Goal: Information Seeking & Learning: Learn about a topic

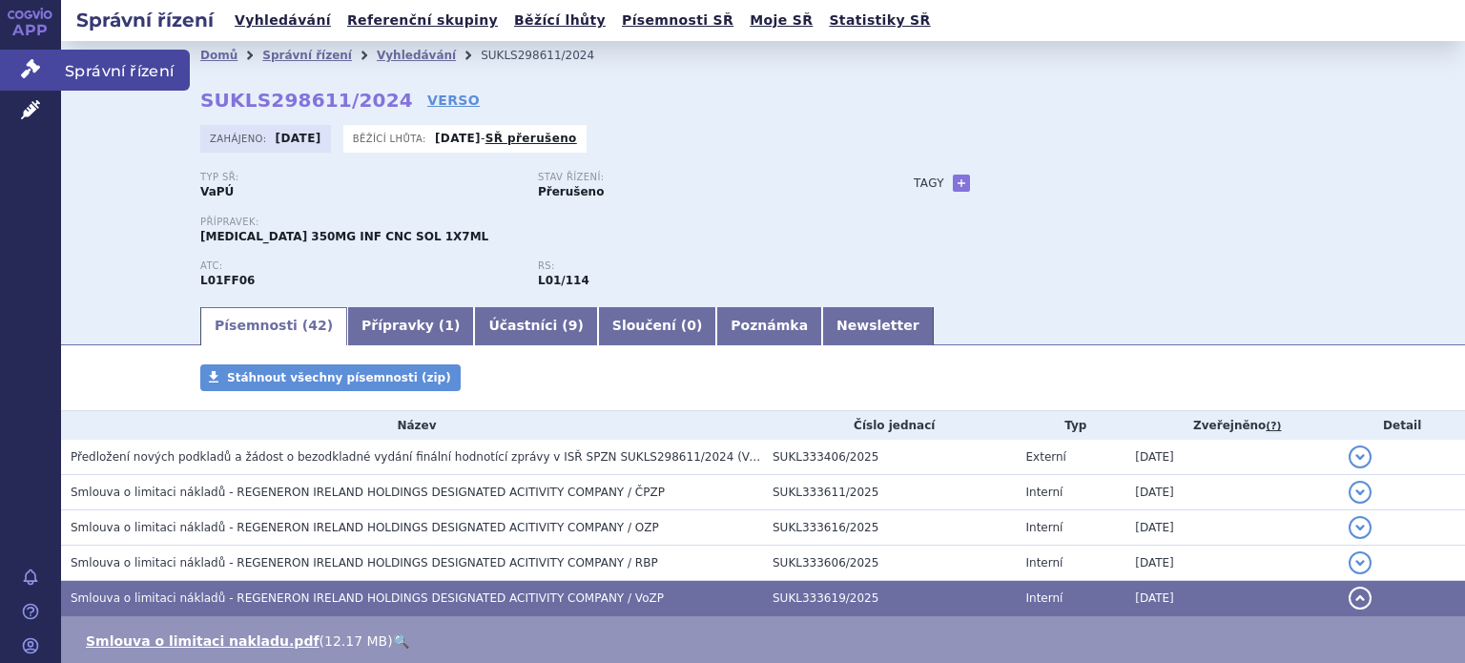
scroll to position [382, 0]
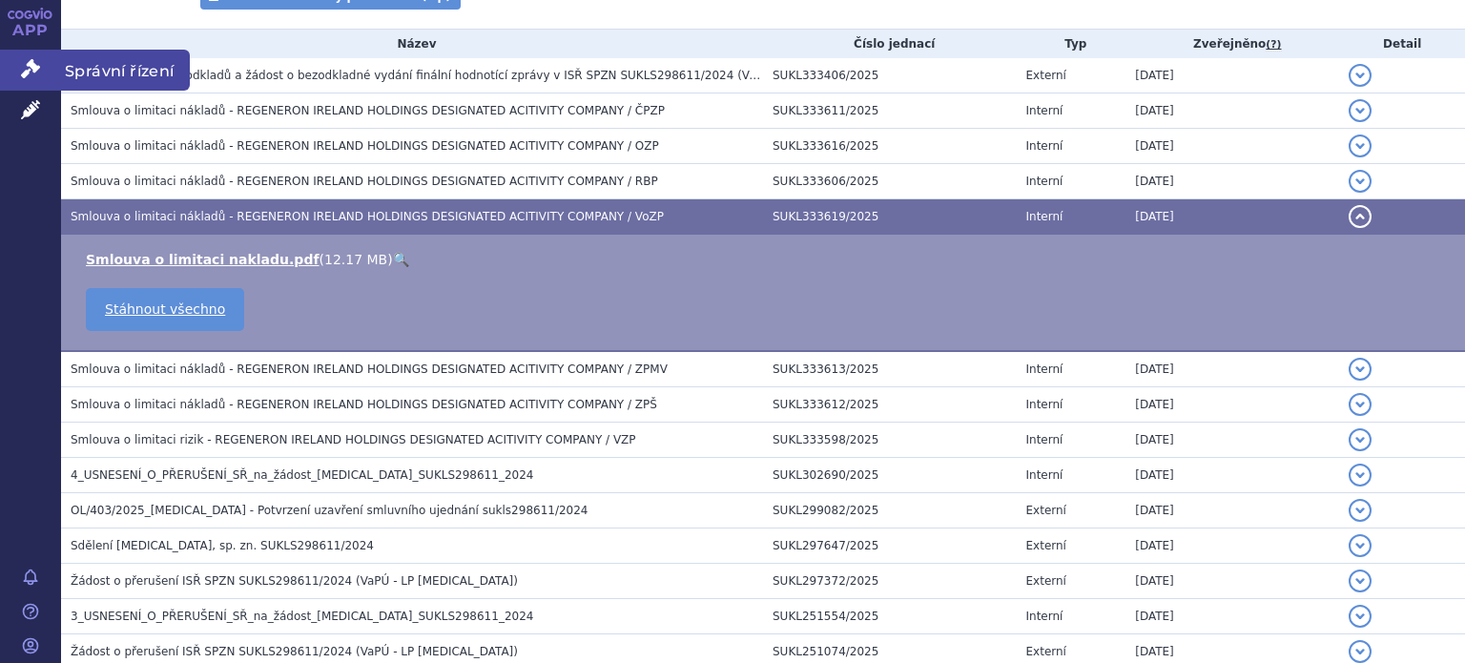
click at [36, 68] on icon at bounding box center [30, 68] width 19 height 19
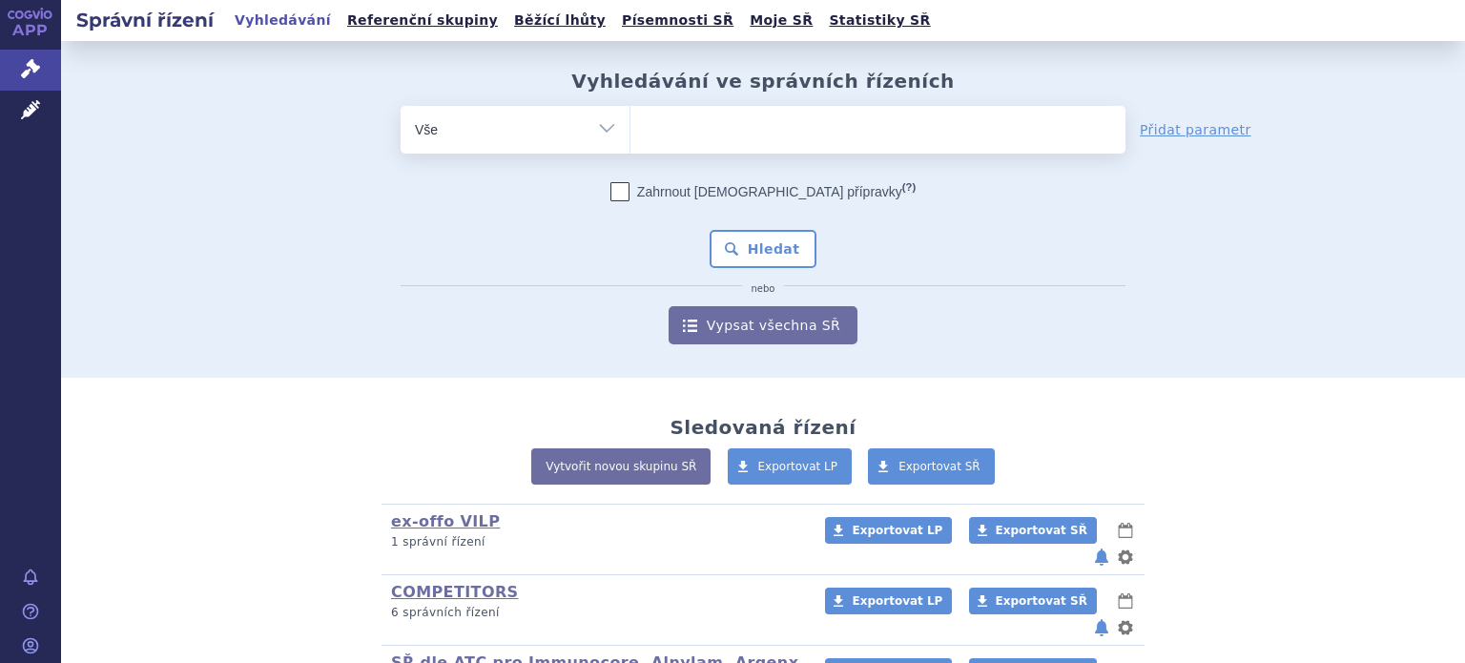
click at [599, 125] on select "Vše Spisová značka Typ SŘ Přípravek/SUKL kód Účastník/Držitel" at bounding box center [515, 127] width 229 height 43
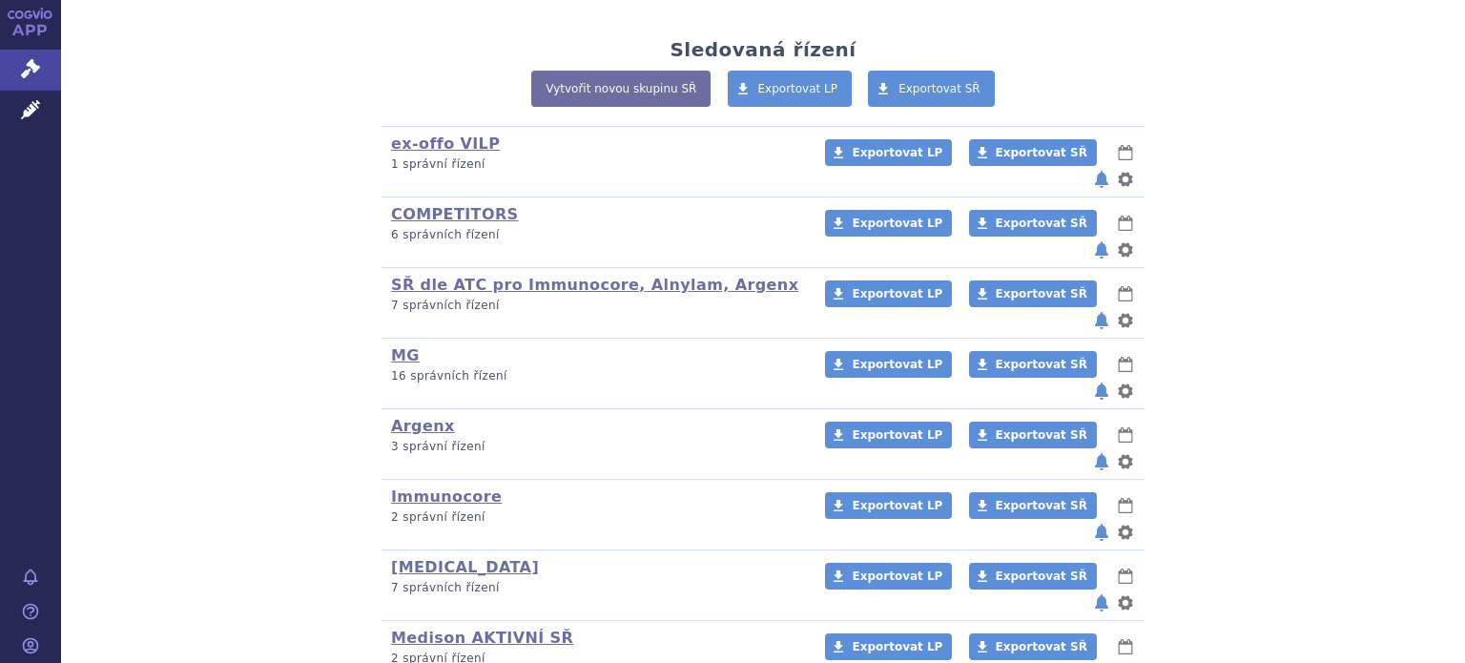
scroll to position [382, 0]
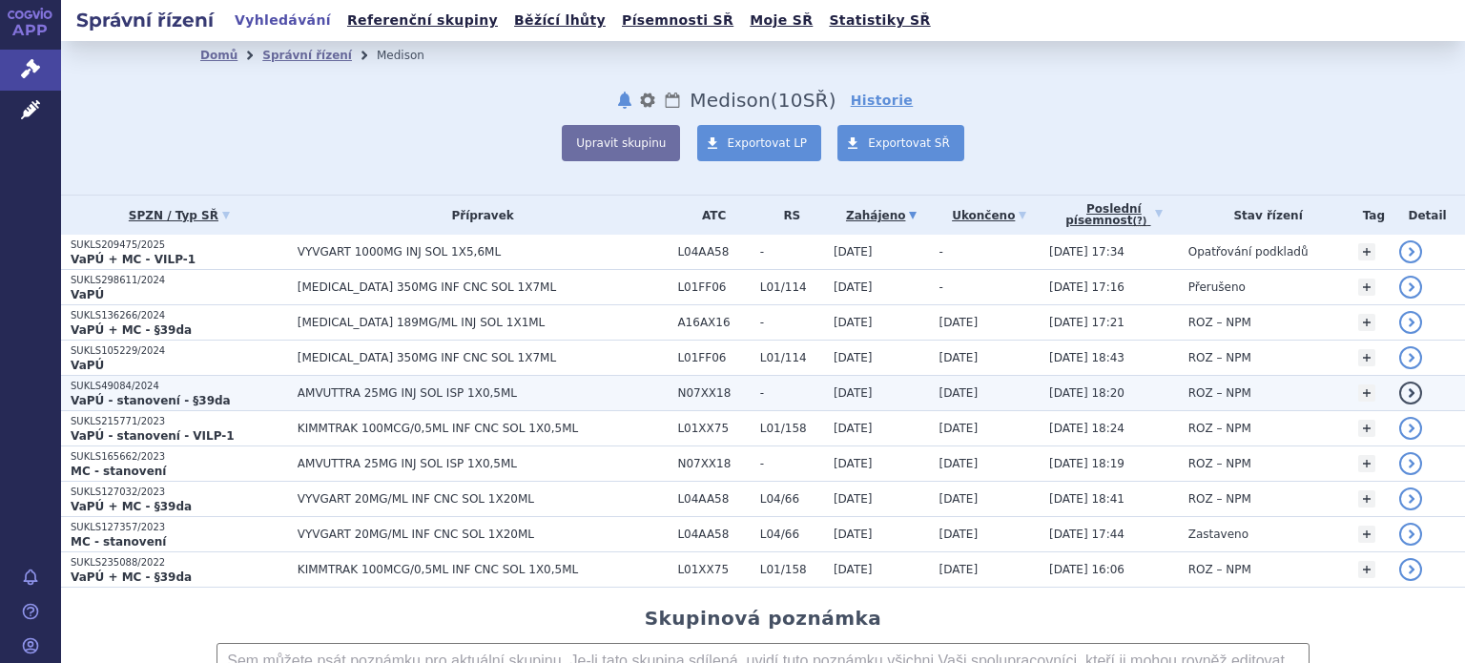
click at [414, 398] on span "AMVUTTRA 25MG INJ SOL ISP 1X0,5ML" at bounding box center [483, 392] width 371 height 13
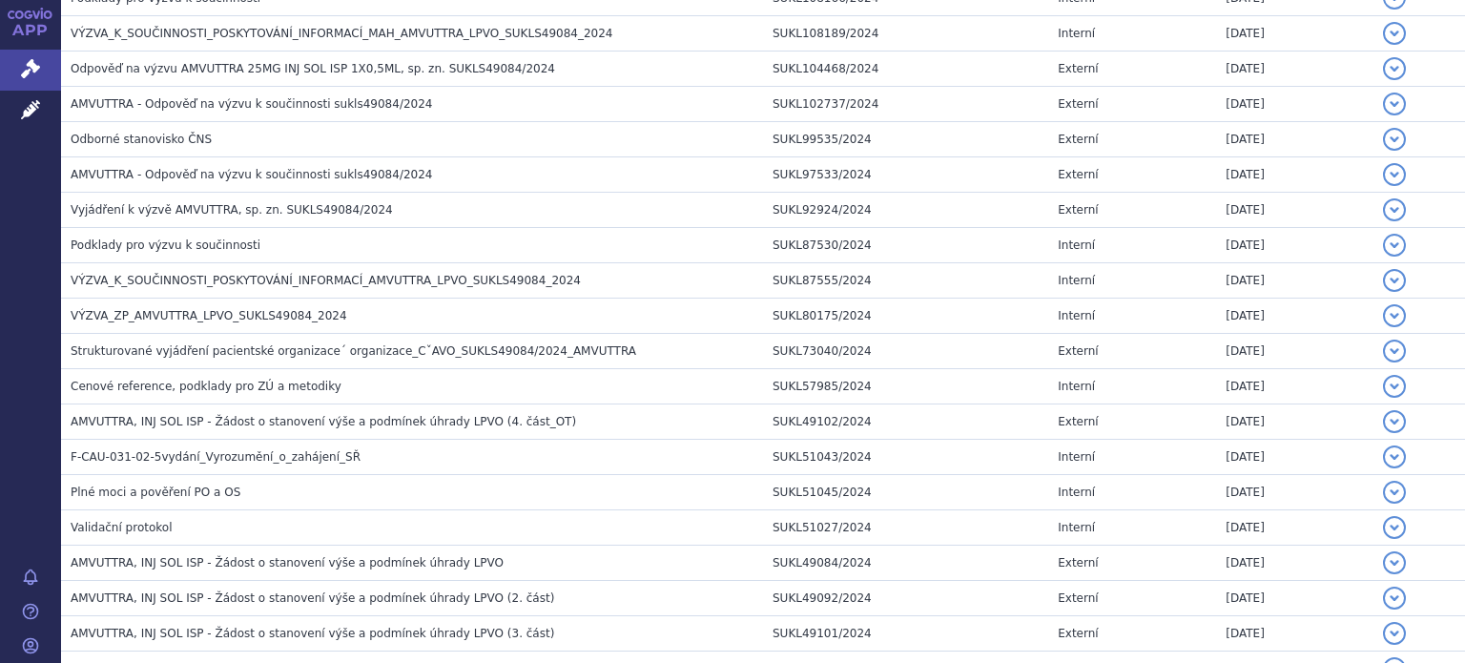
scroll to position [1753, 0]
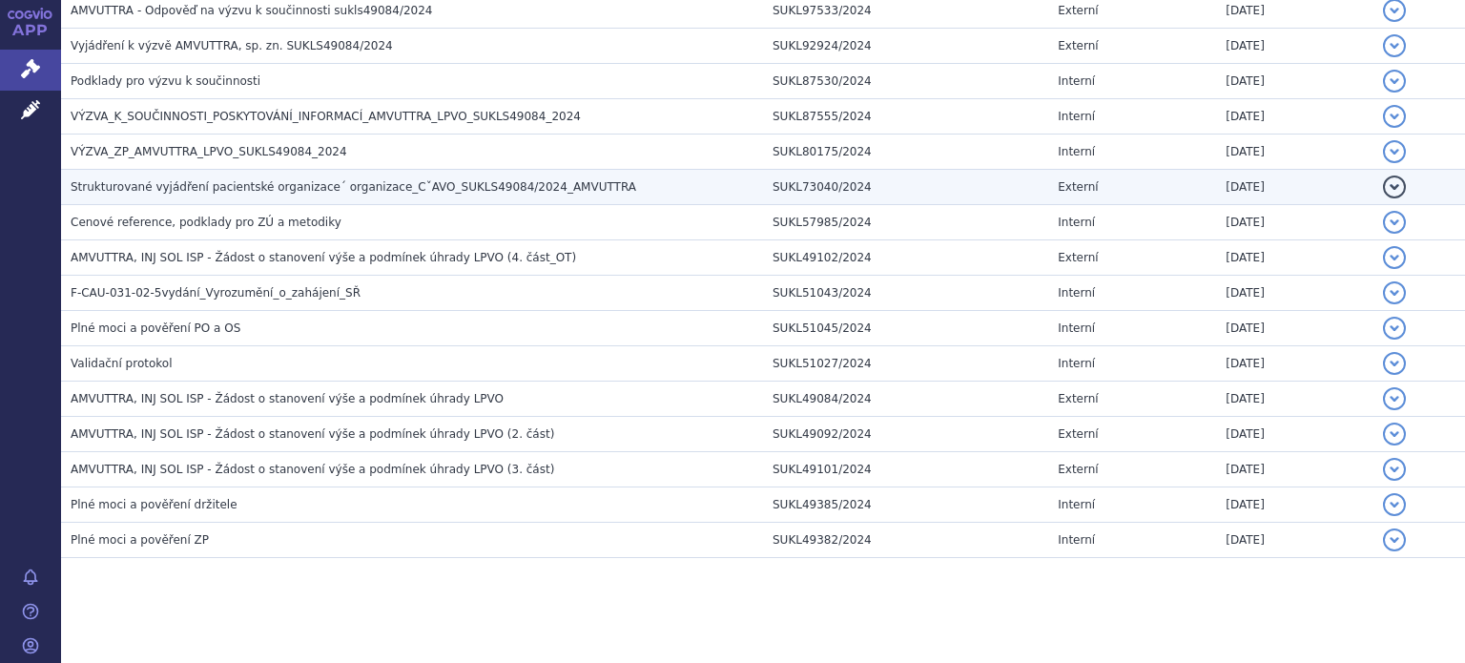
click at [260, 180] on span "Strukturované vyjádření pacientské organizace´ organizace_CˇAVO_SUKLS49084/2024…" at bounding box center [354, 186] width 566 height 13
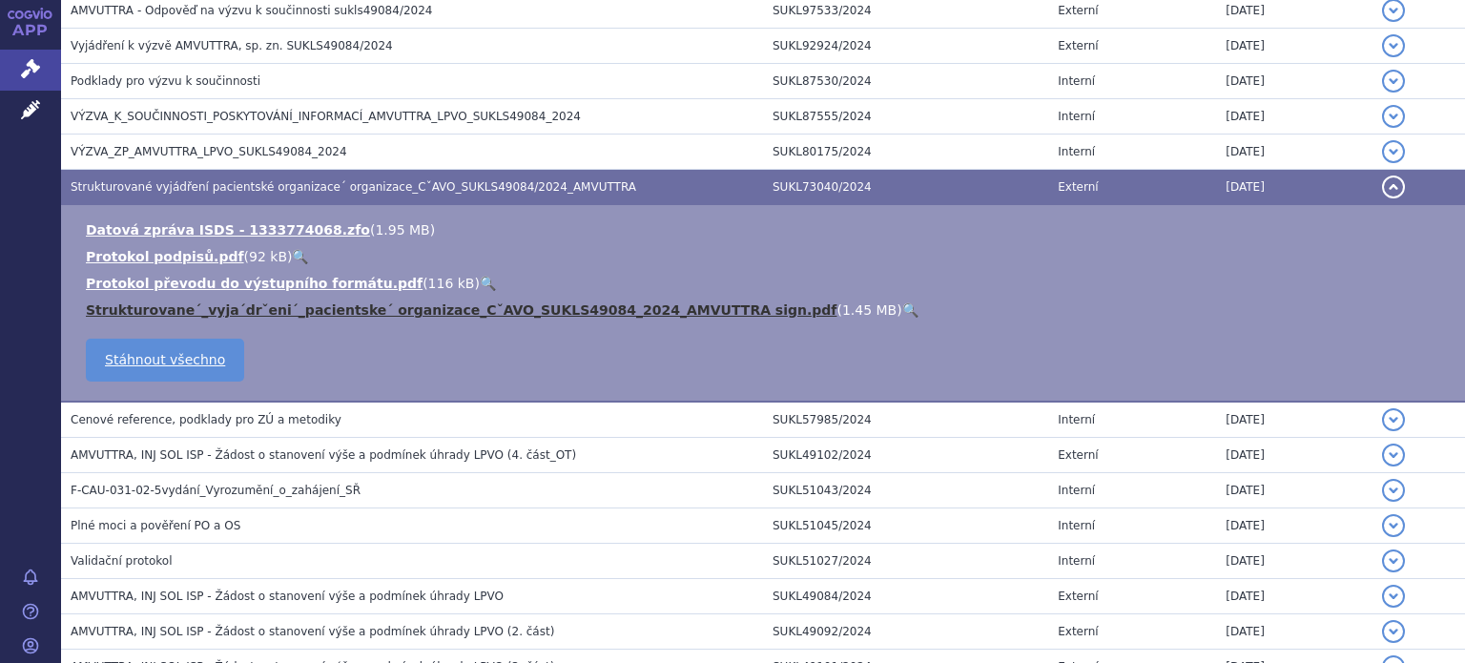
click at [258, 302] on link "Strukturovane´_vyja´drˇeni´_pacientske´ organizace_CˇAVO_SUKLS49084_2024_AMVUTT…" at bounding box center [461, 309] width 751 height 15
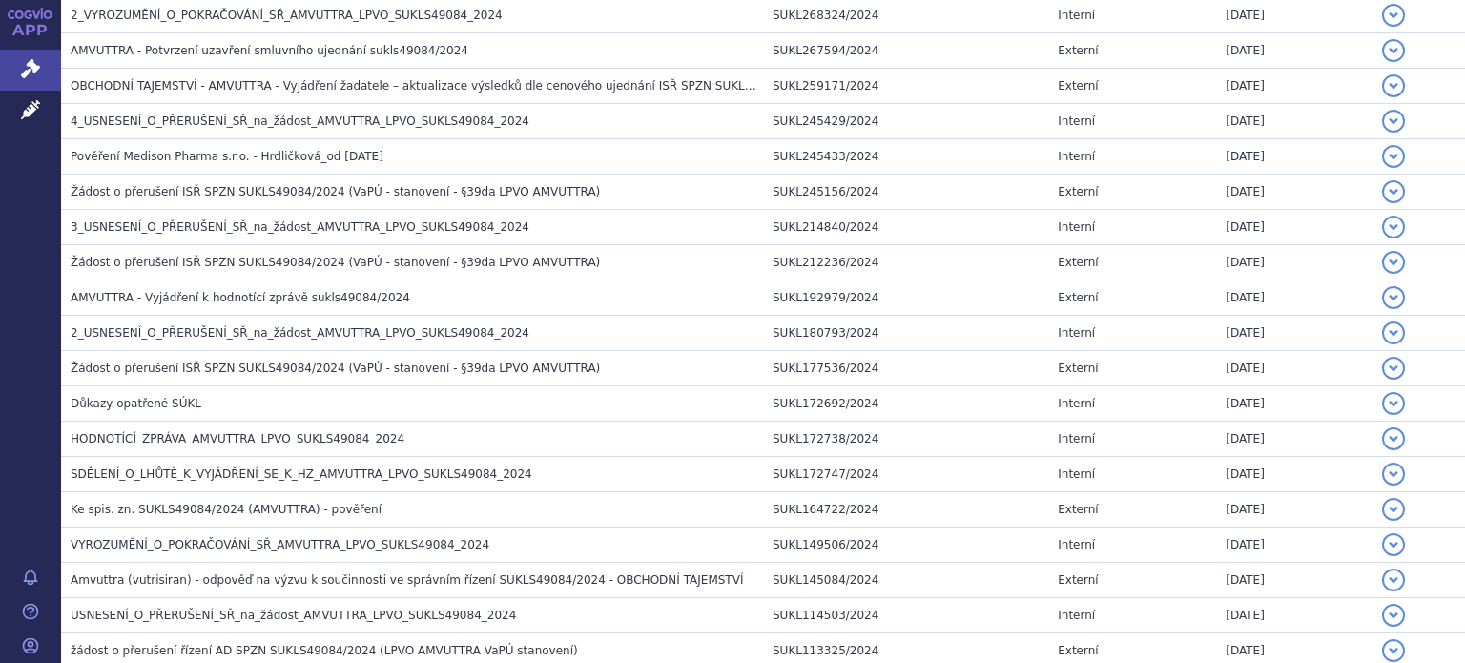
scroll to position [894, 0]
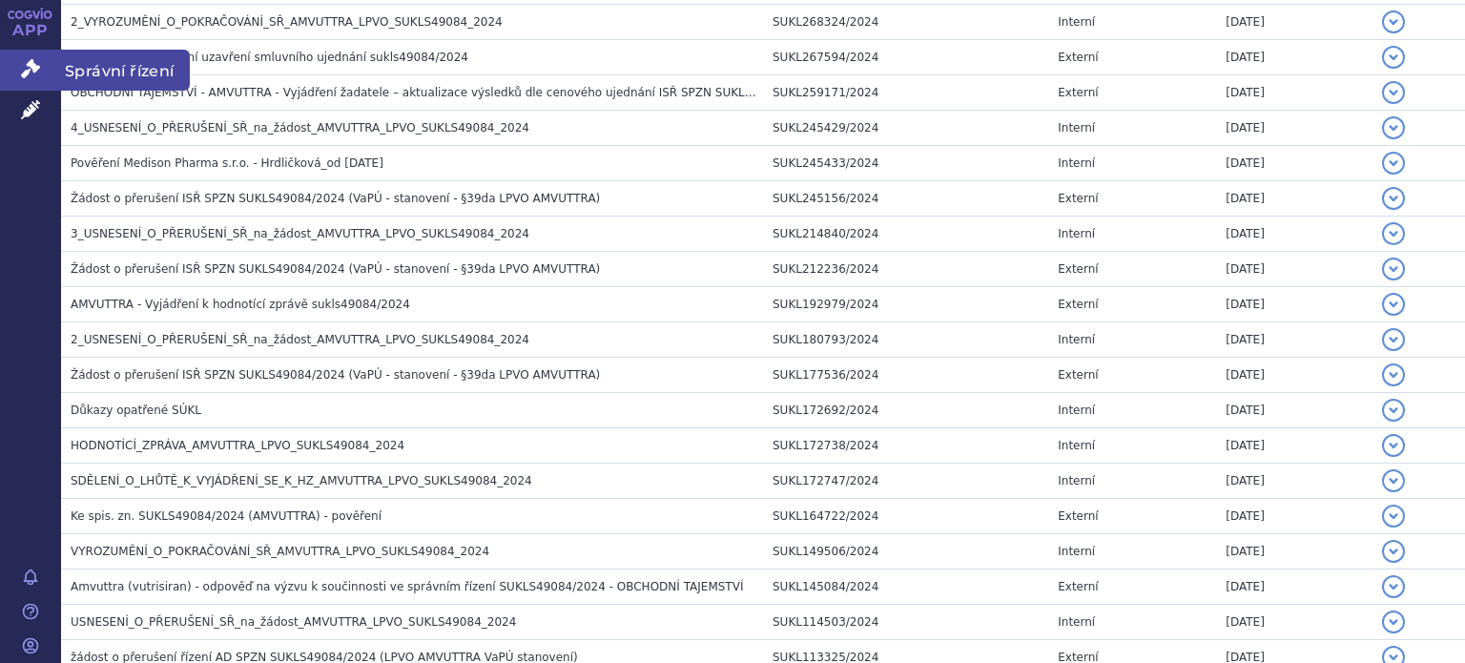
click at [35, 60] on icon at bounding box center [30, 68] width 19 height 19
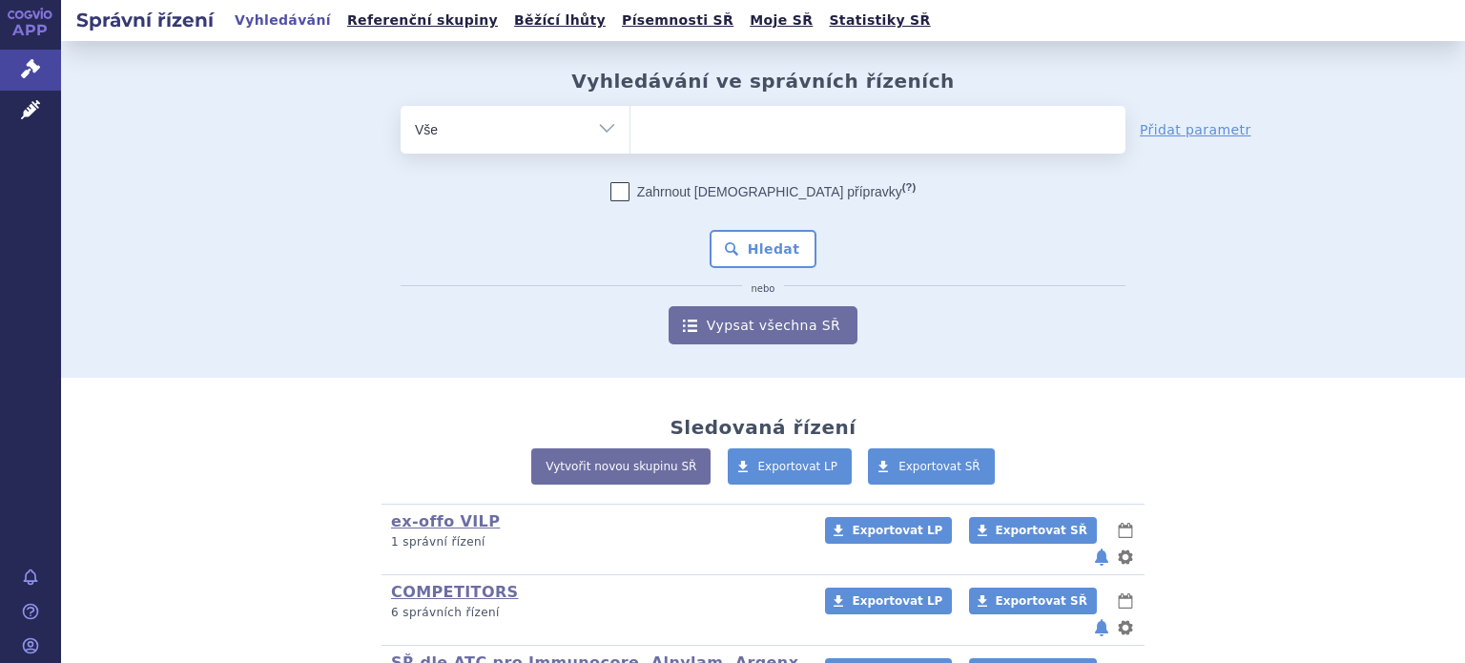
click at [607, 125] on select "Vše Spisová značka Typ SŘ Přípravek/SUKL kód Účastník/Držitel" at bounding box center [515, 127] width 229 height 43
select select "filter-atc-group"
click at [401, 106] on select "Vše Spisová značka Typ SŘ Přípravek/SUKL kód Účastník/Držitel" at bounding box center [515, 127] width 229 height 43
click at [660, 125] on ul at bounding box center [878, 126] width 495 height 40
click at [631, 125] on select at bounding box center [630, 129] width 1 height 48
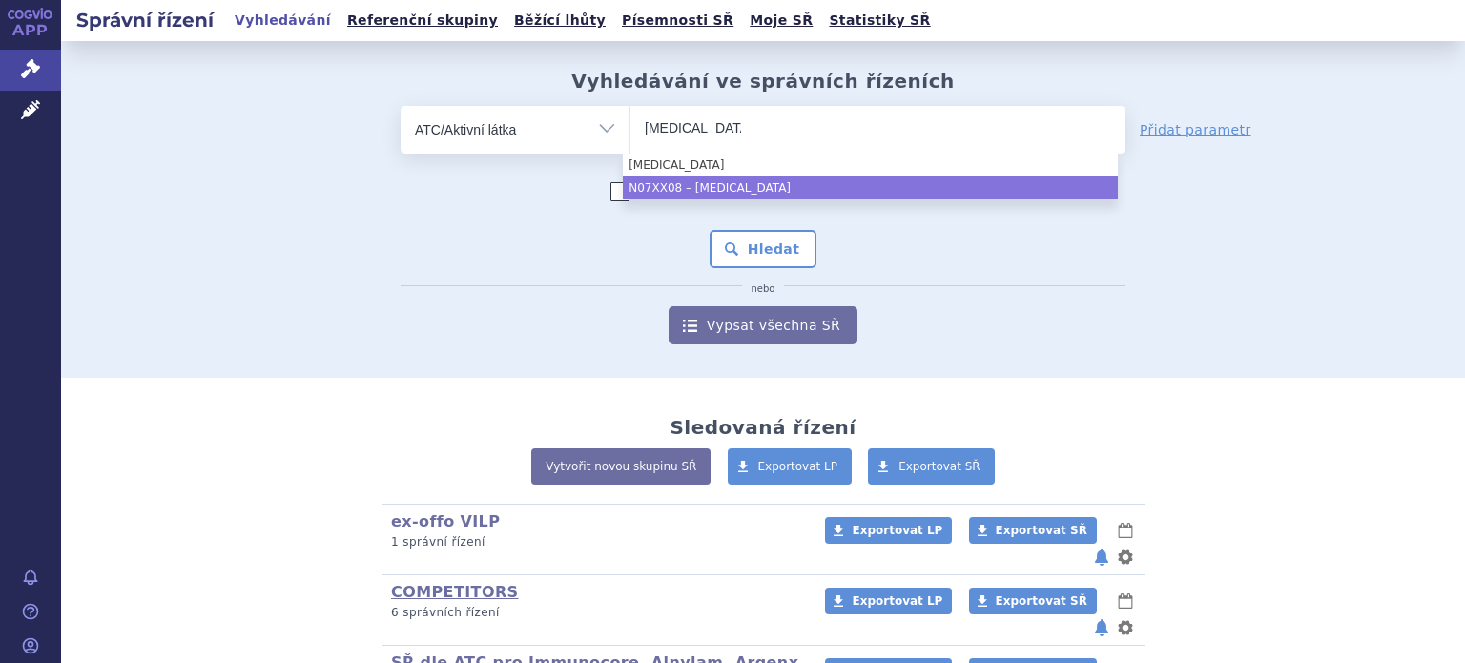
type input "tafamidis"
select select "N07XX08"
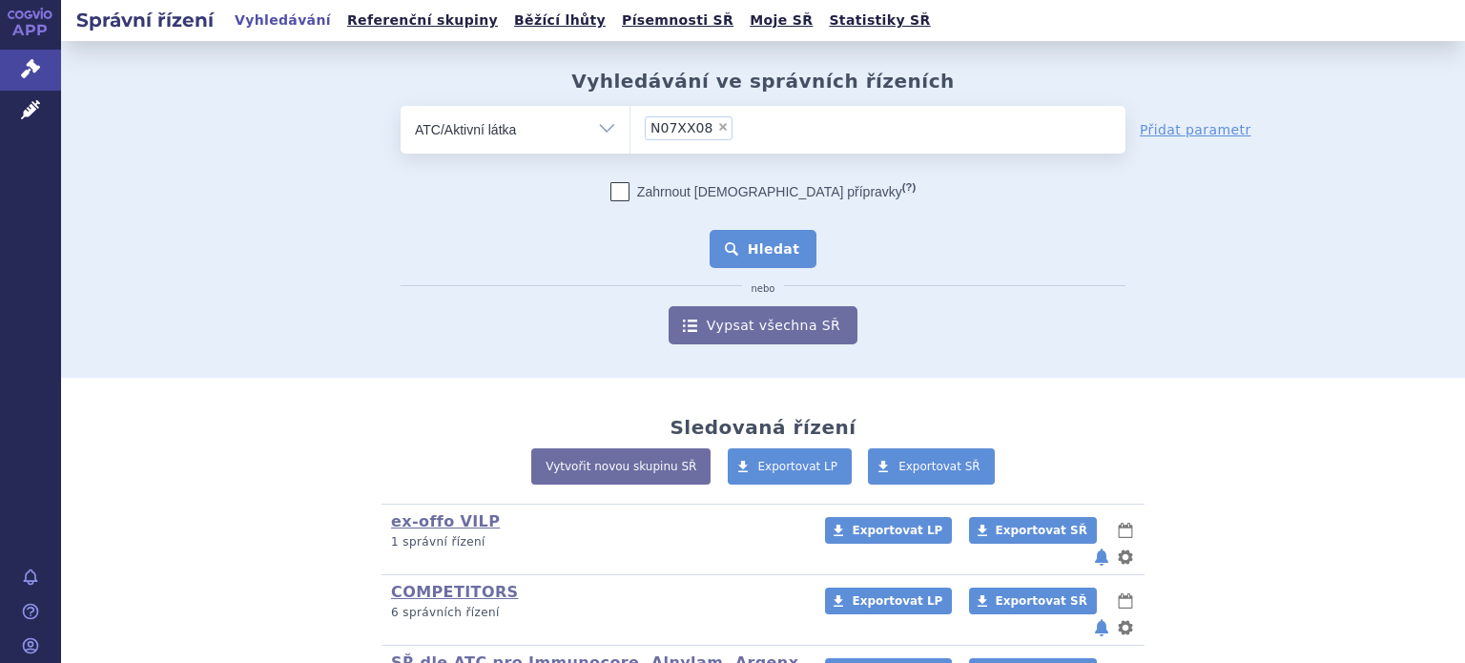
click at [746, 255] on button "Hledat" at bounding box center [764, 249] width 108 height 38
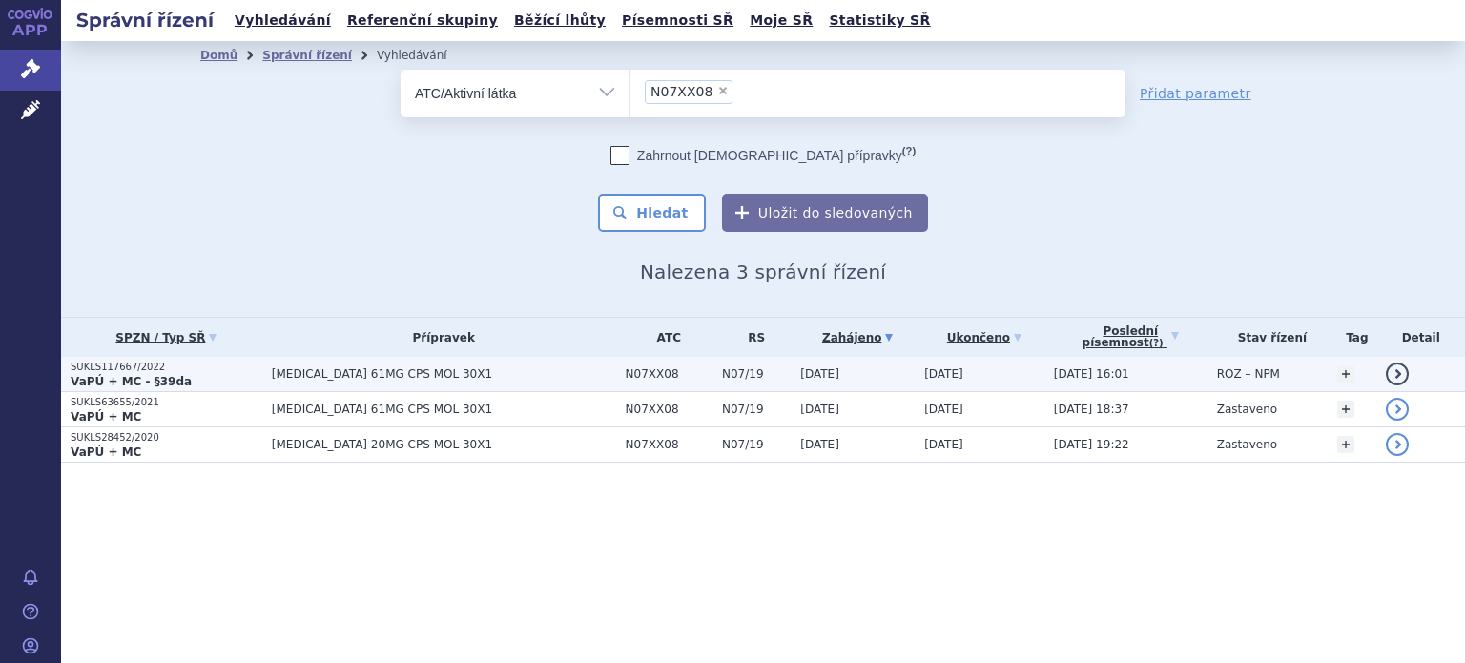
click at [318, 369] on span "[MEDICAL_DATA] 61MG CPS MOL 30X1" at bounding box center [444, 373] width 344 height 13
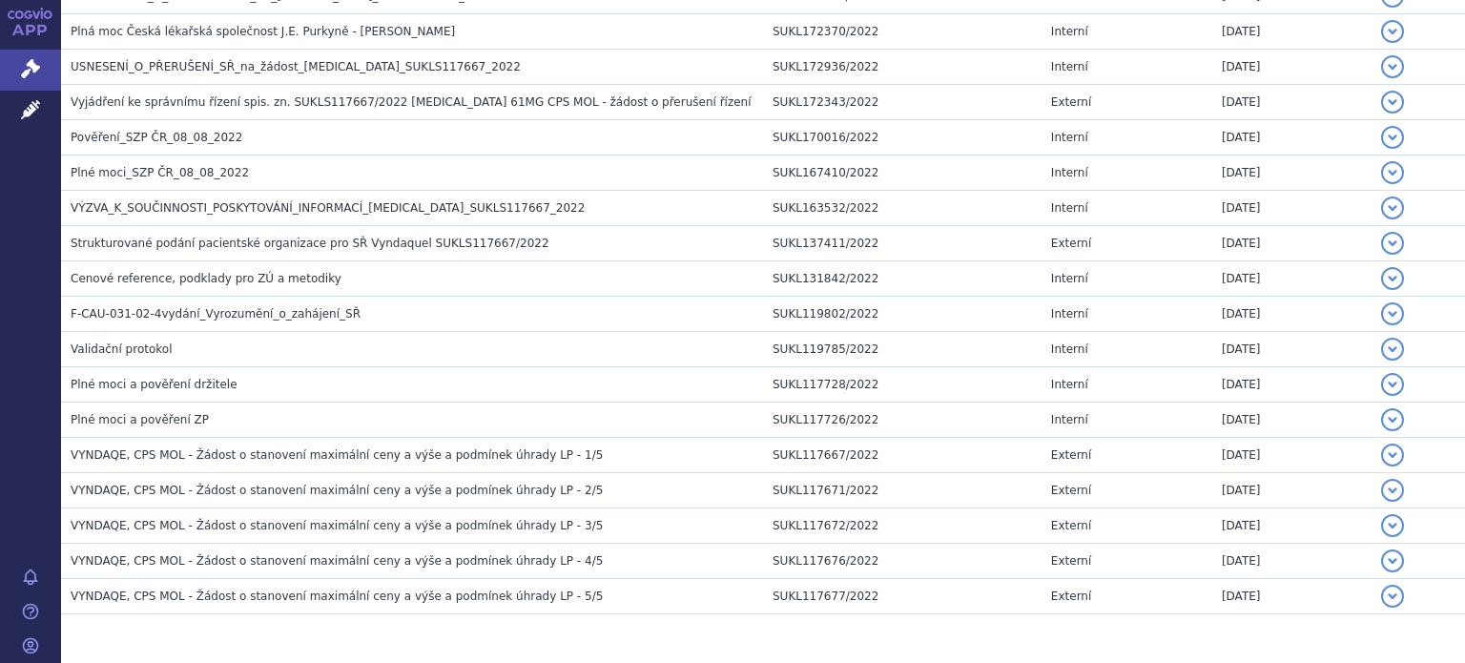
scroll to position [1963, 0]
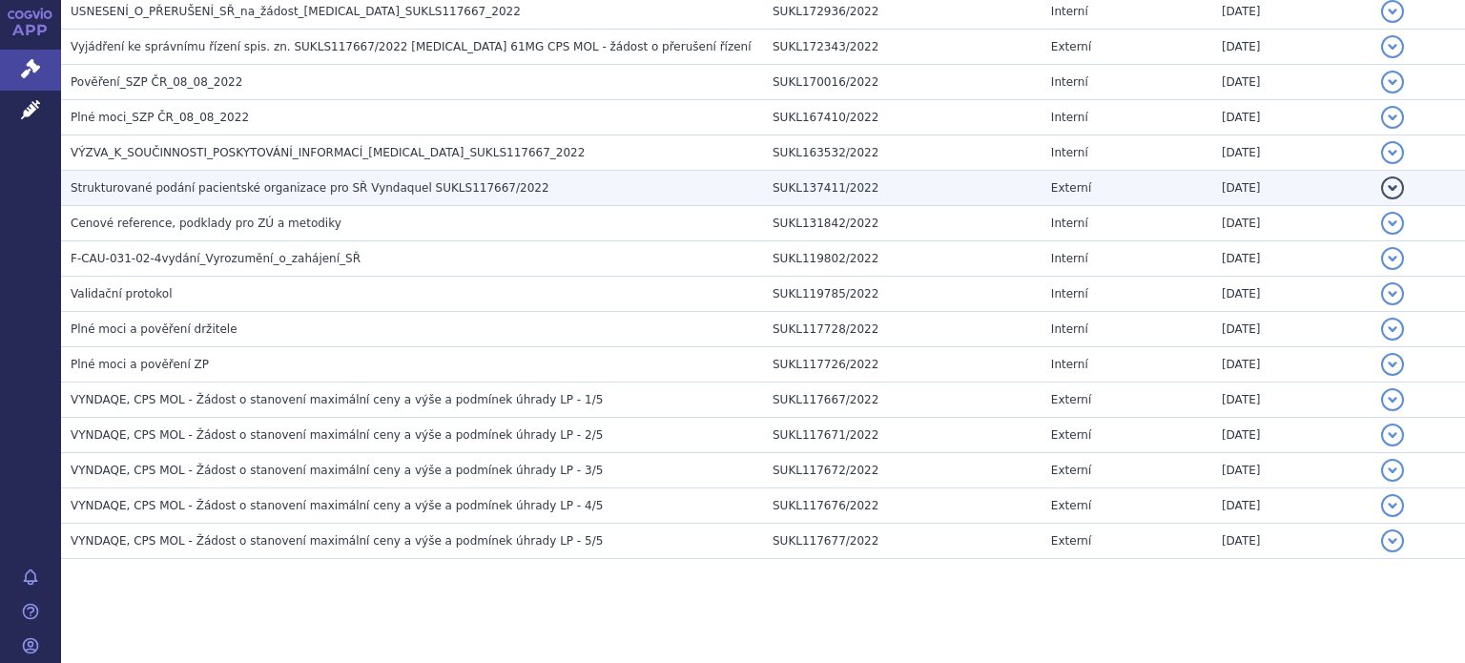
click at [265, 181] on span "Strukturované podání pacientské organizace pro SŘ Vyndaquel SUKLS117667/2022" at bounding box center [310, 187] width 479 height 13
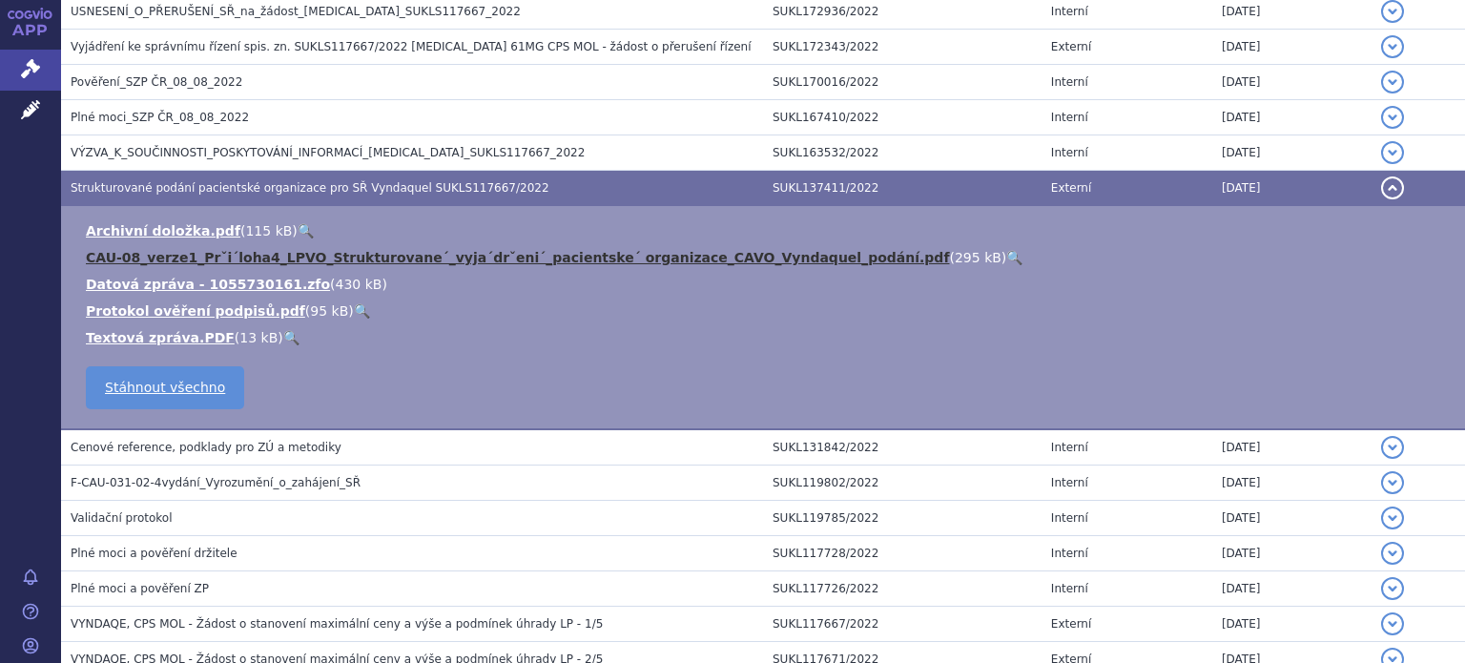
click at [287, 250] on link "CAU-08_verze1_Prˇi´loha4_LPVO_Strukturovane´_vyja´drˇeni´_pacientske´ organizac…" at bounding box center [517, 257] width 863 height 15
